Goal: Information Seeking & Learning: Learn about a topic

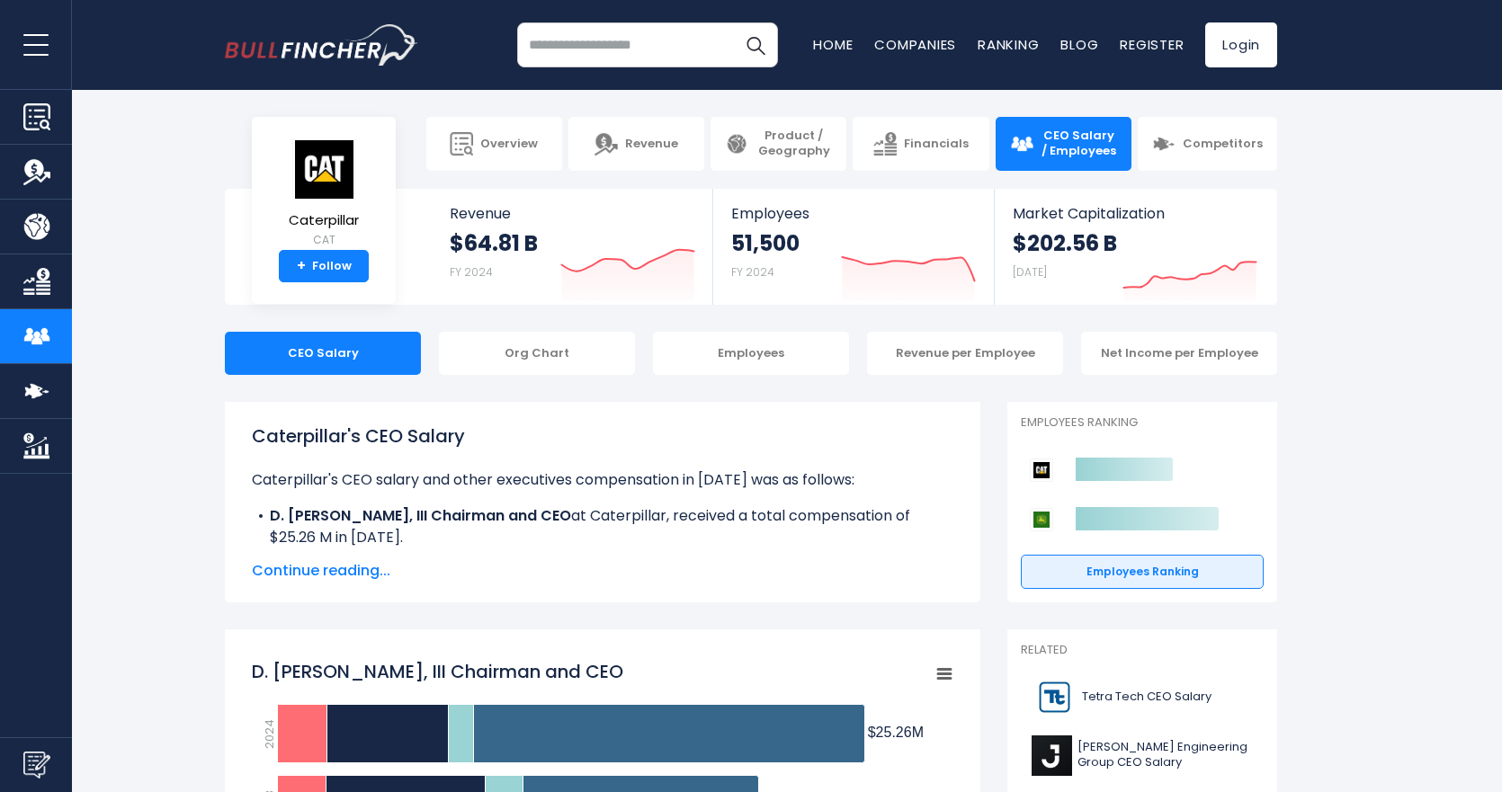
click at [303, 575] on span "Continue reading..." at bounding box center [603, 571] width 702 height 22
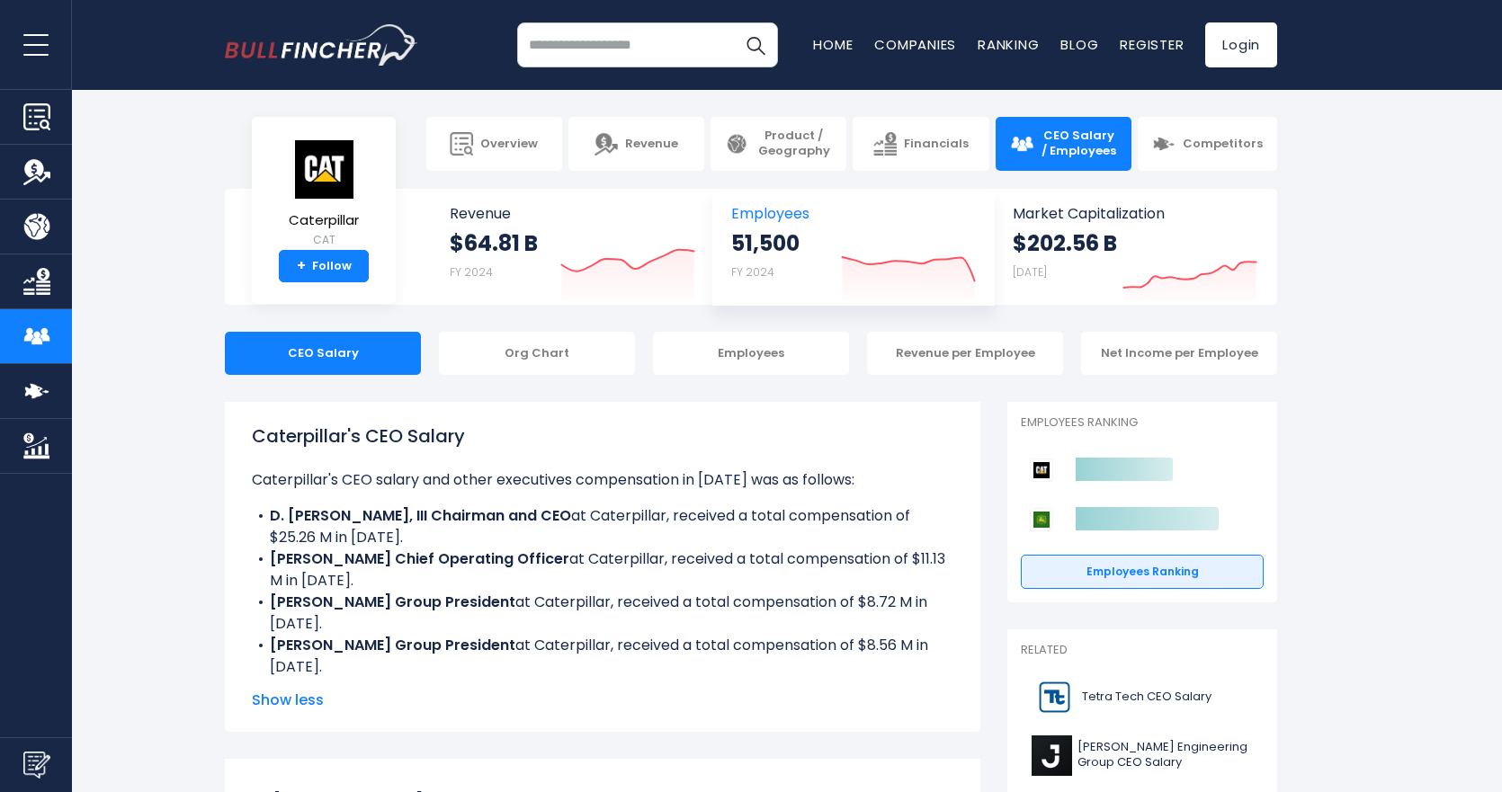
click at [954, 261] on icon at bounding box center [908, 268] width 132 height 23
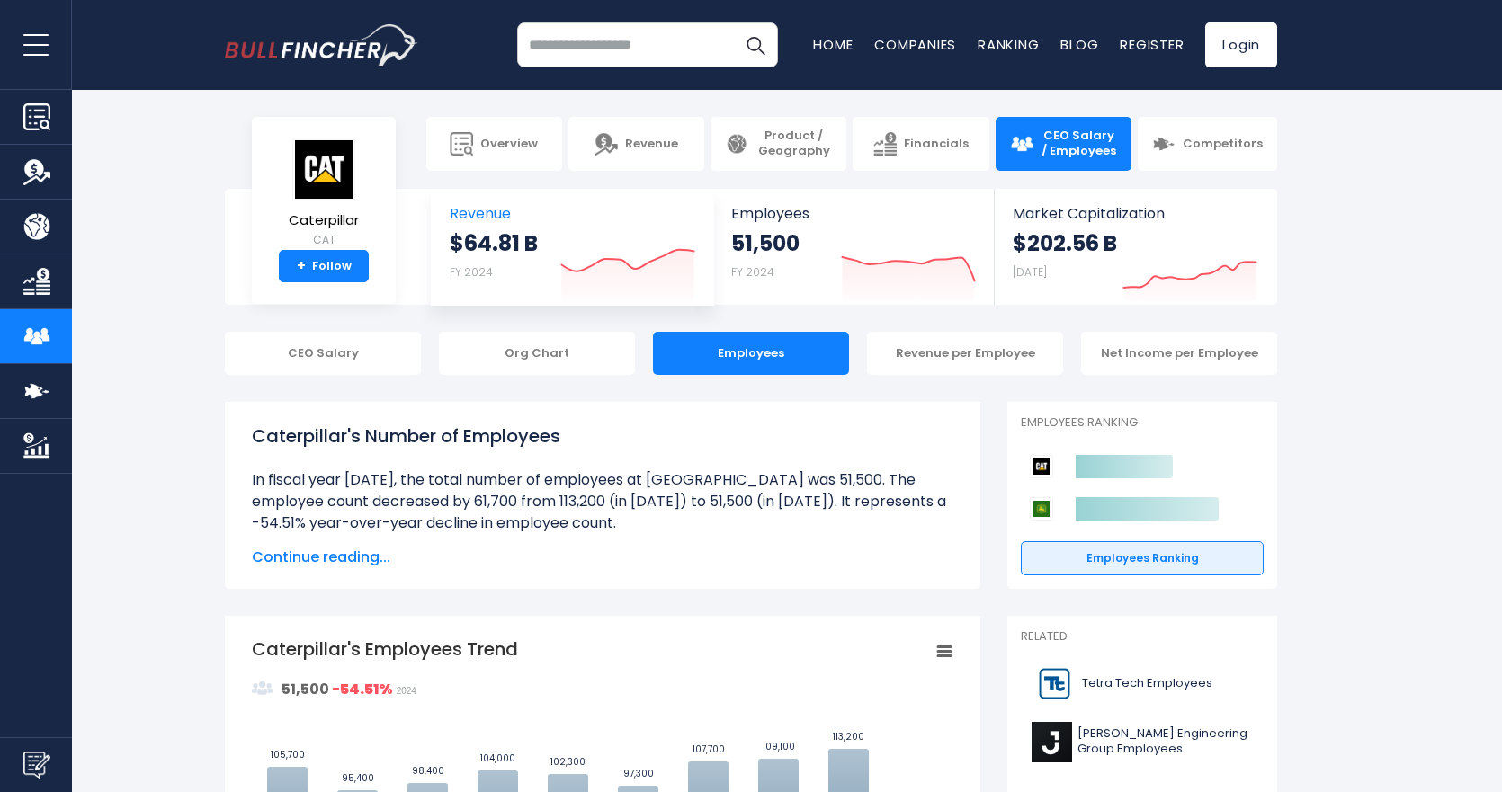
click at [625, 238] on icon "Created with Highcharts 12.1.2" at bounding box center [627, 263] width 135 height 76
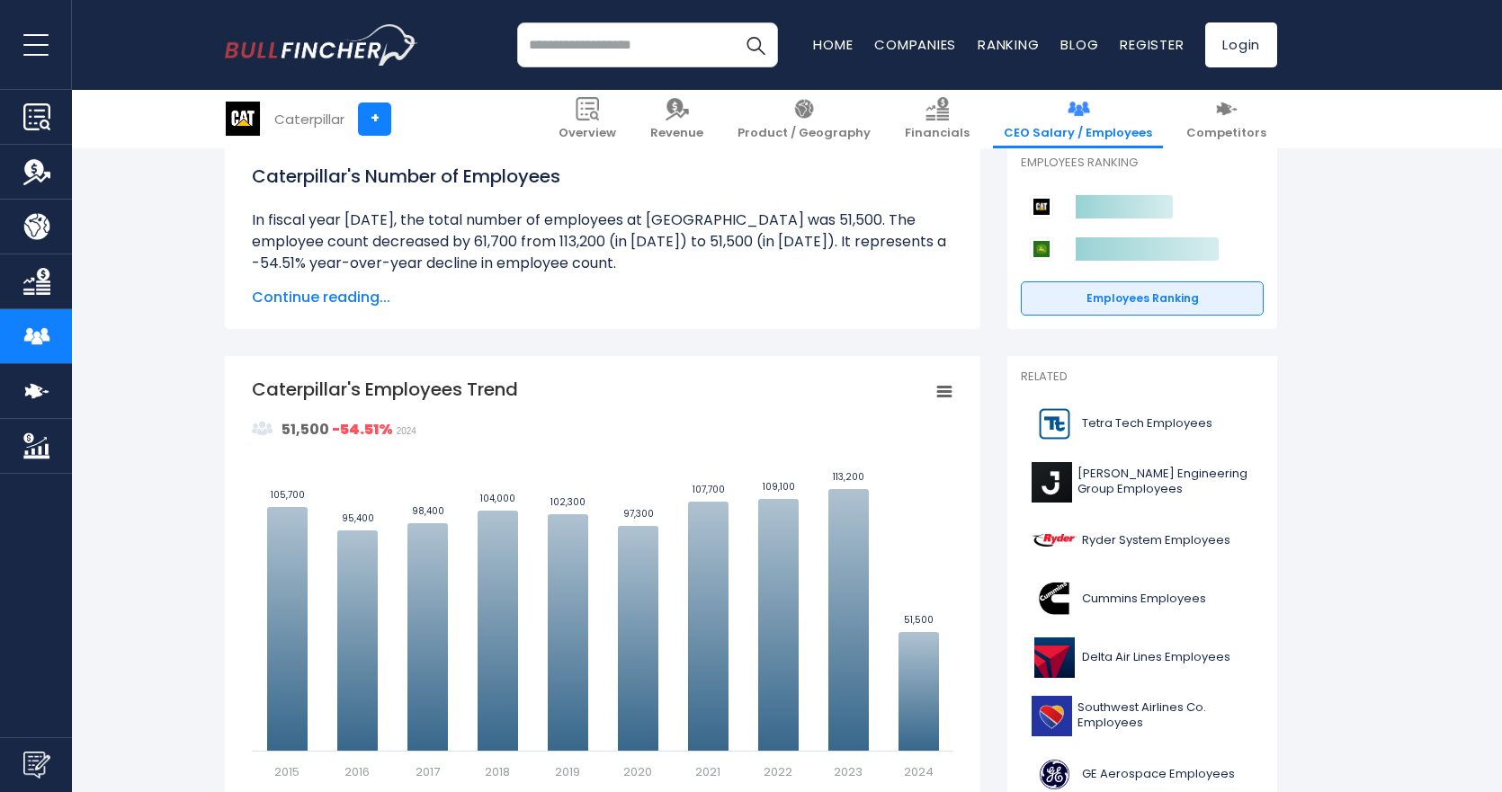
scroll to position [270, 0]
